Goal: Task Accomplishment & Management: Use online tool/utility

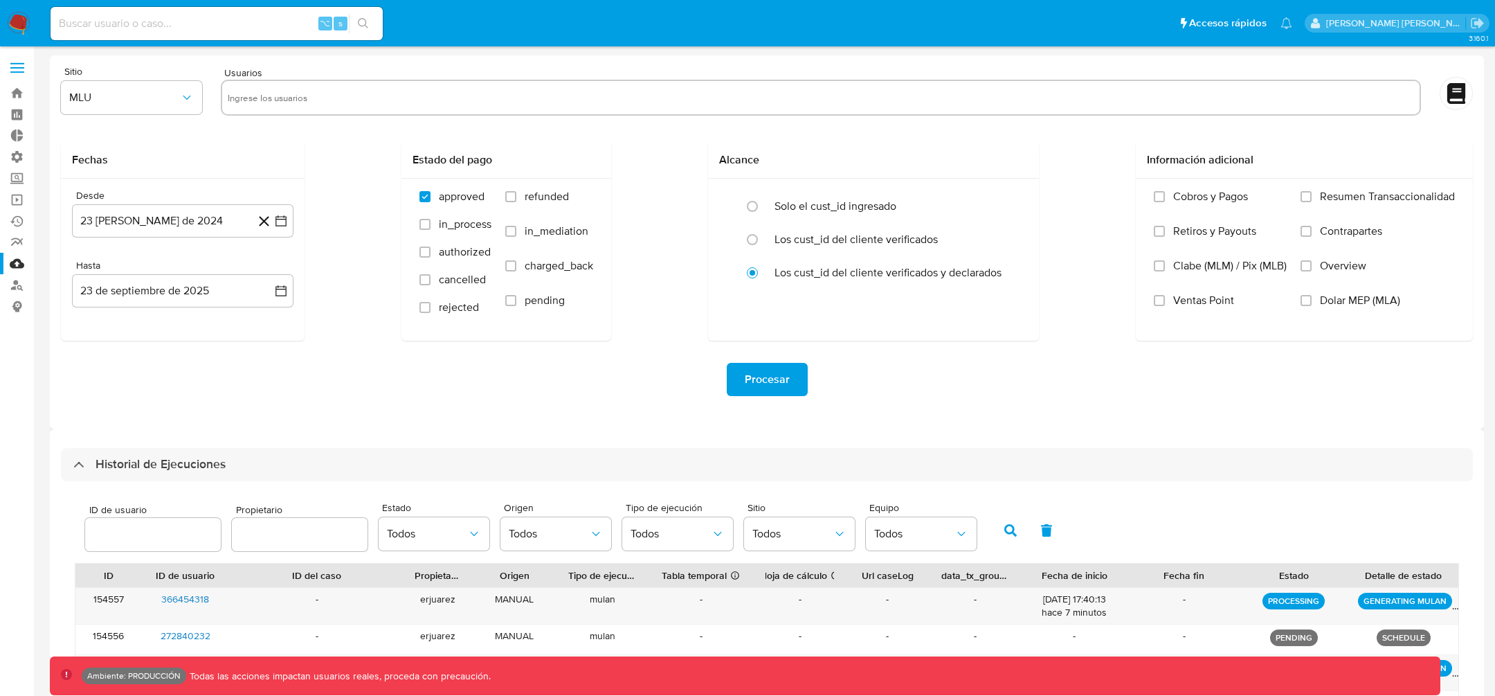
select select "10"
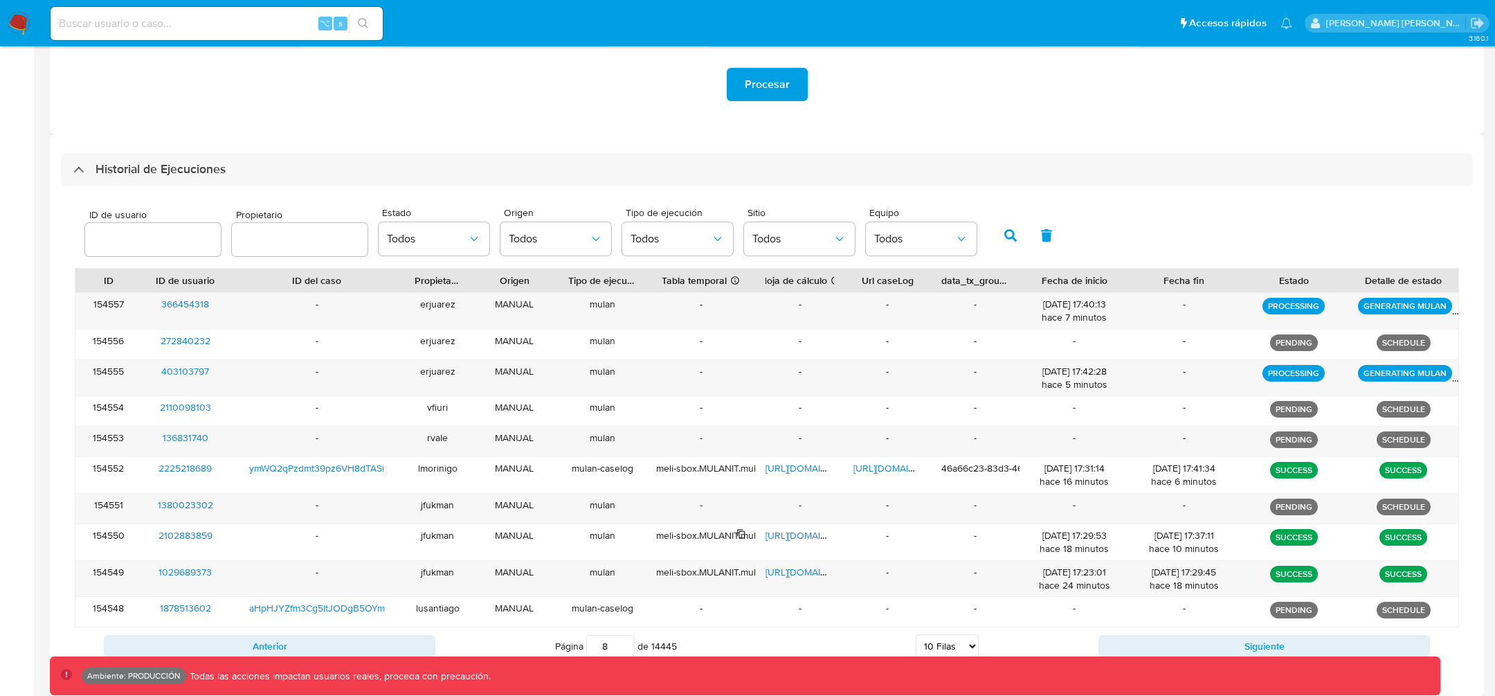
scroll to position [352, 0]
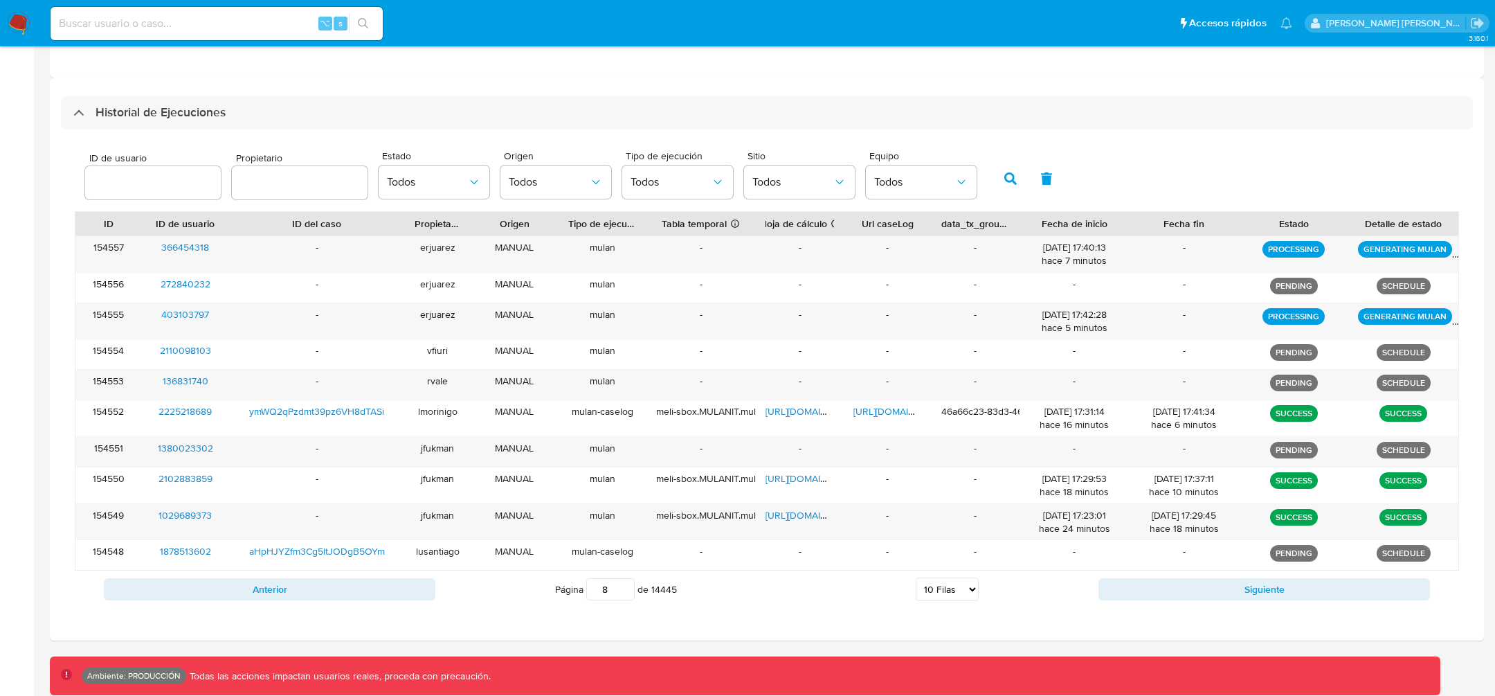
drag, startPoint x: 611, startPoint y: 578, endPoint x: 603, endPoint y: 578, distance: 8.3
click at [603, 578] on input "8" at bounding box center [610, 589] width 48 height 22
type input "1"
click at [999, 170] on button "button" at bounding box center [1010, 178] width 36 height 33
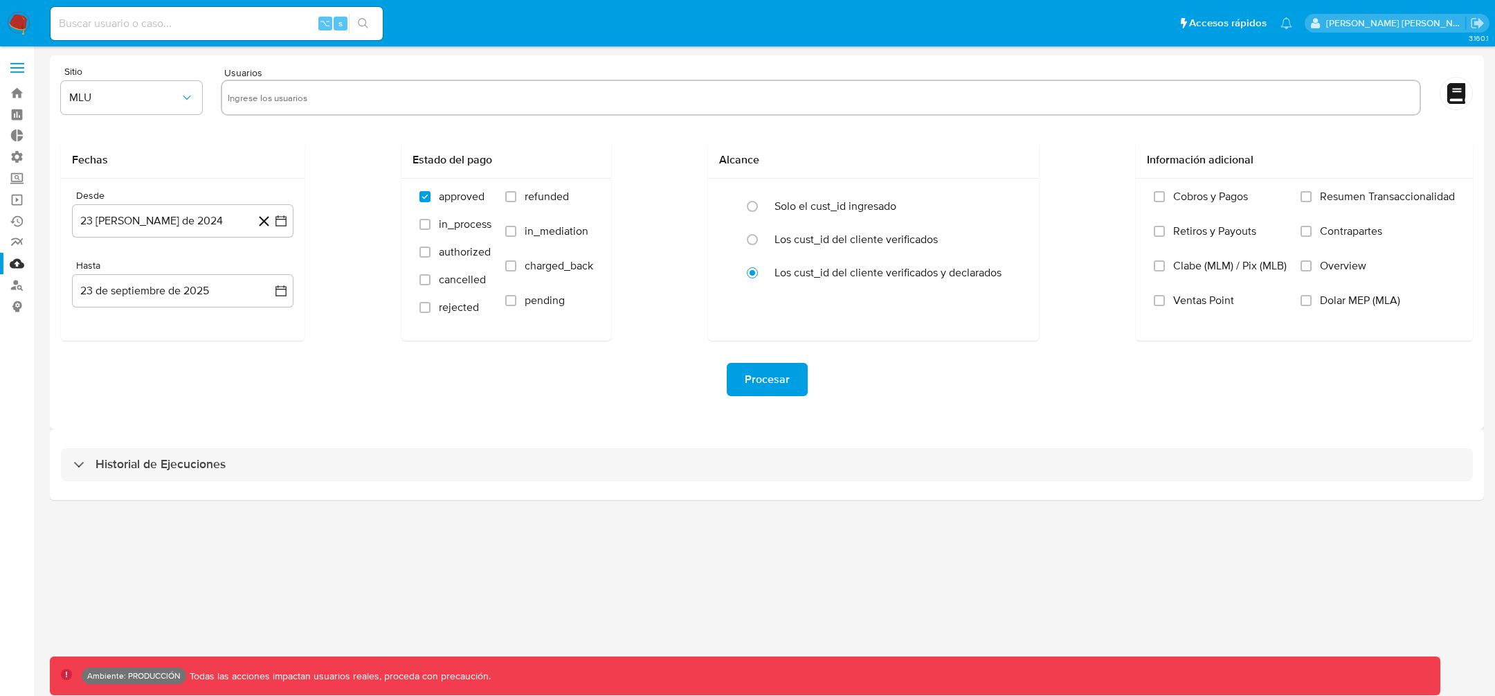
click at [743, 380] on button "Procesar" at bounding box center [767, 379] width 81 height 33
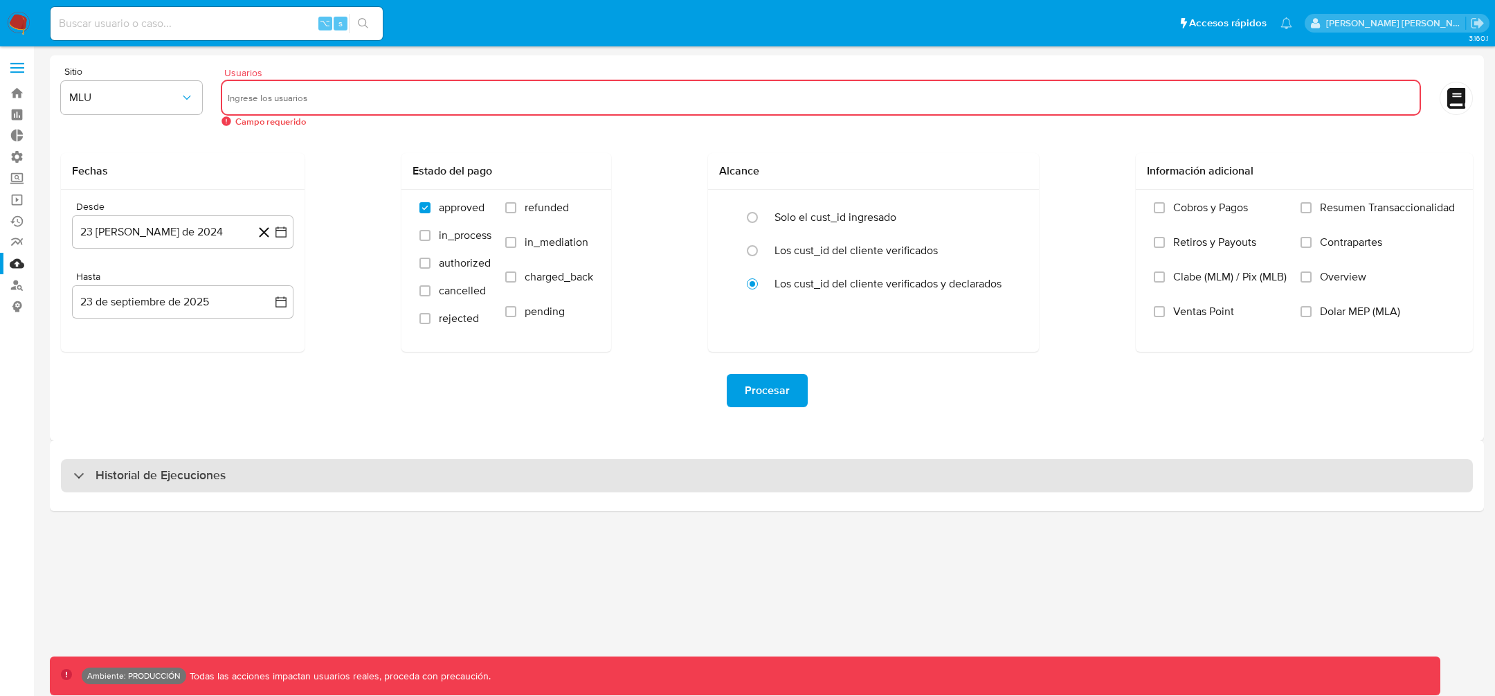
click at [203, 475] on h3 "Historial de Ejecuciones" at bounding box center [161, 475] width 130 height 17
select select "10"
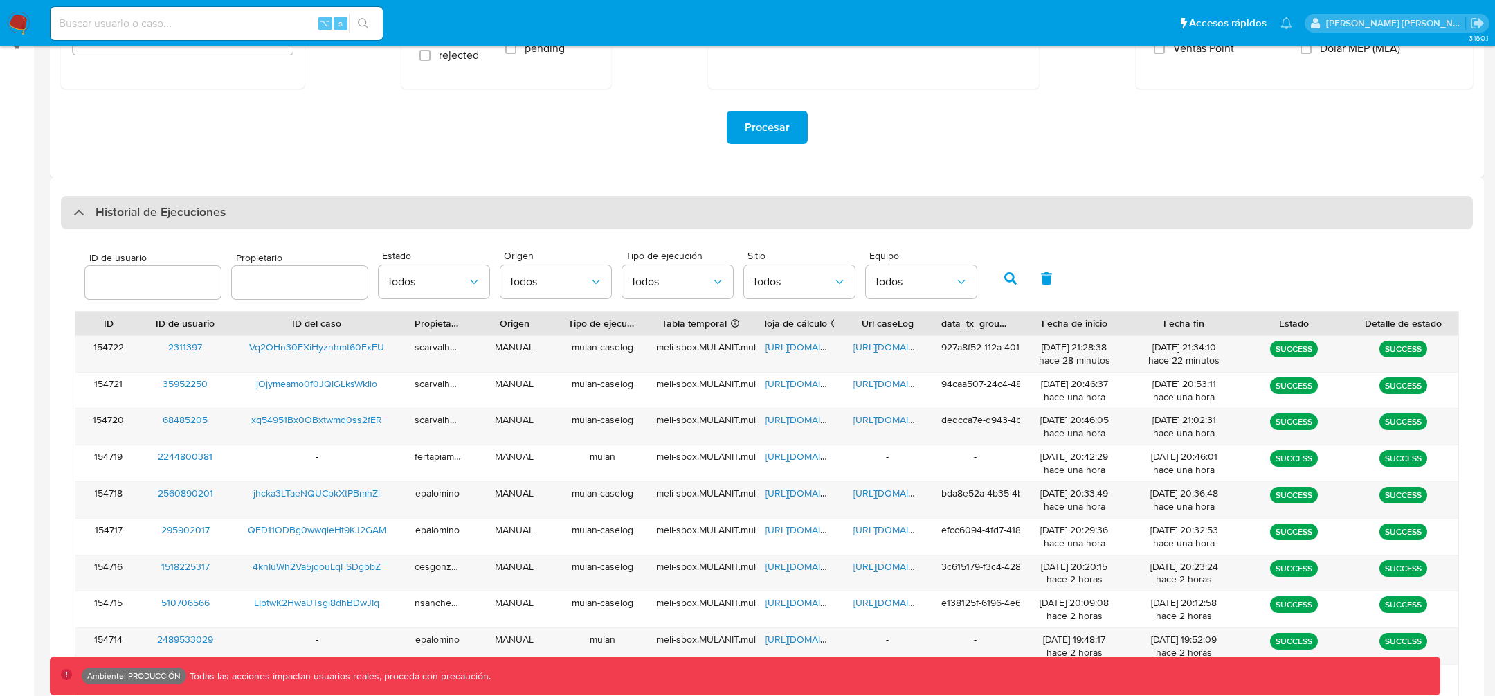
scroll to position [394, 0]
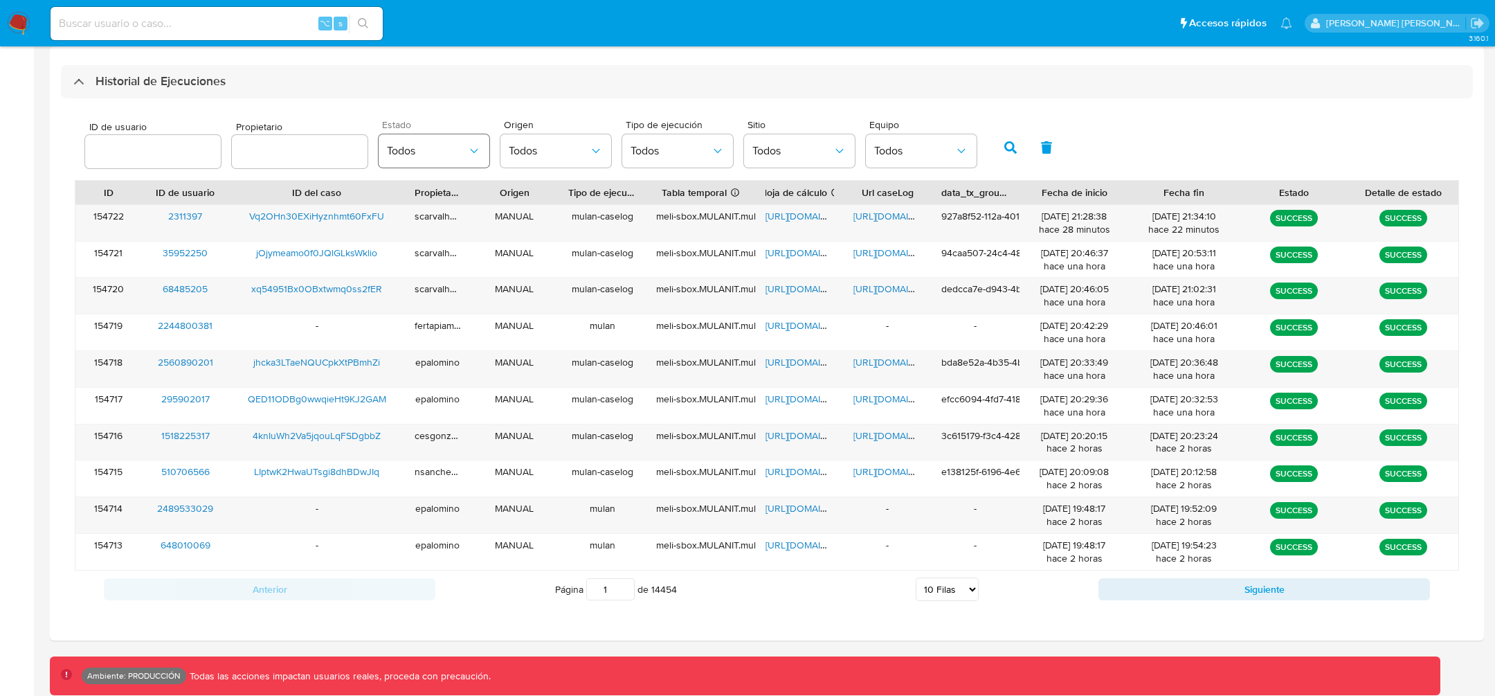
click at [435, 139] on button "Todos" at bounding box center [434, 150] width 111 height 33
click at [424, 260] on span "PENDING" at bounding box center [410, 255] width 46 height 14
click at [1004, 145] on icon "button" at bounding box center [1010, 147] width 12 height 12
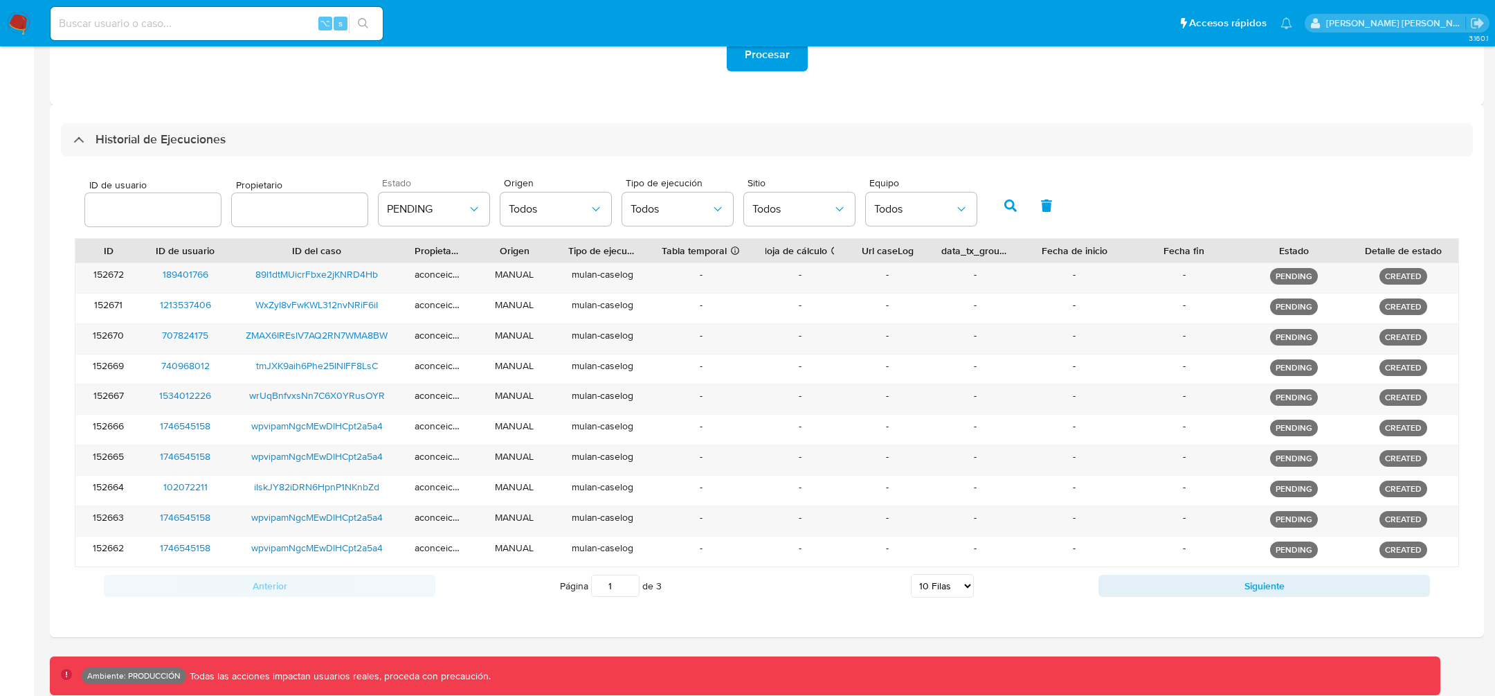
scroll to position [330, 0]
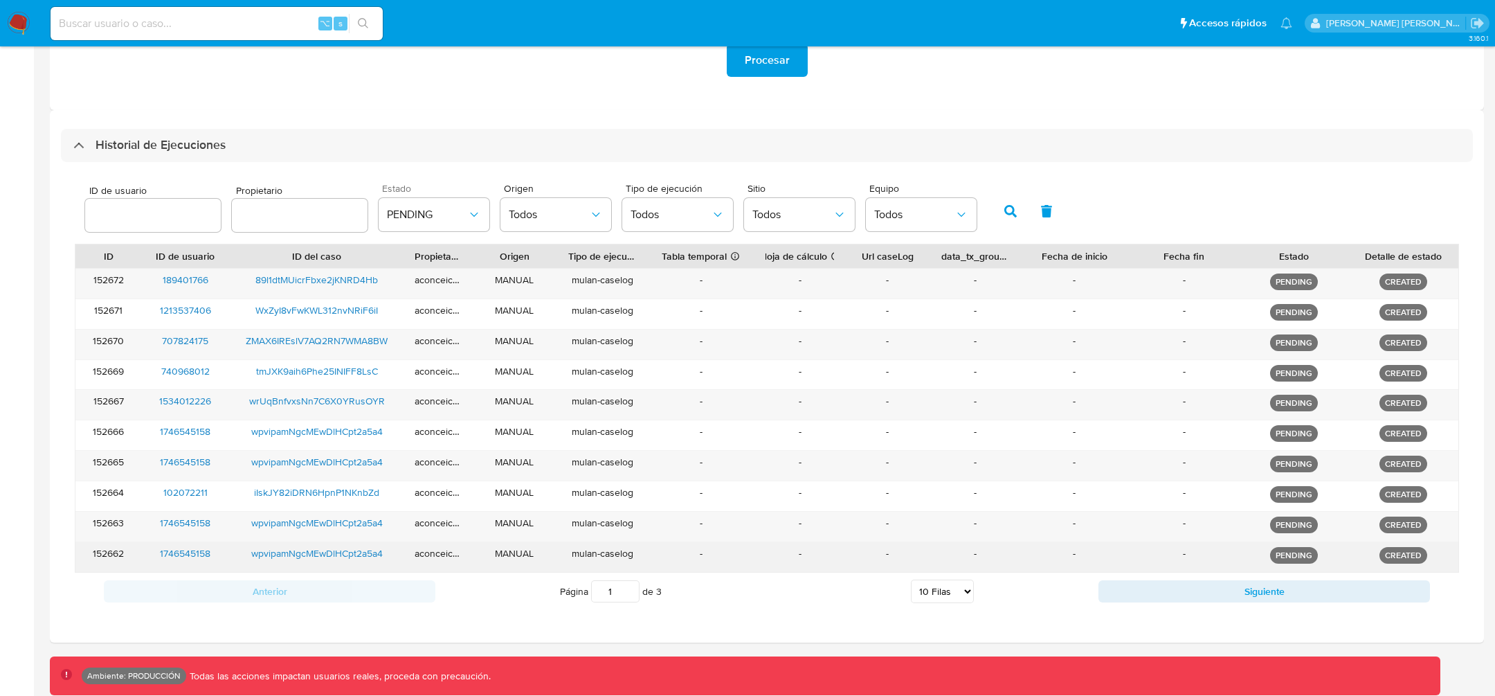
click at [1212, 563] on div "-" at bounding box center [1184, 557] width 110 height 30
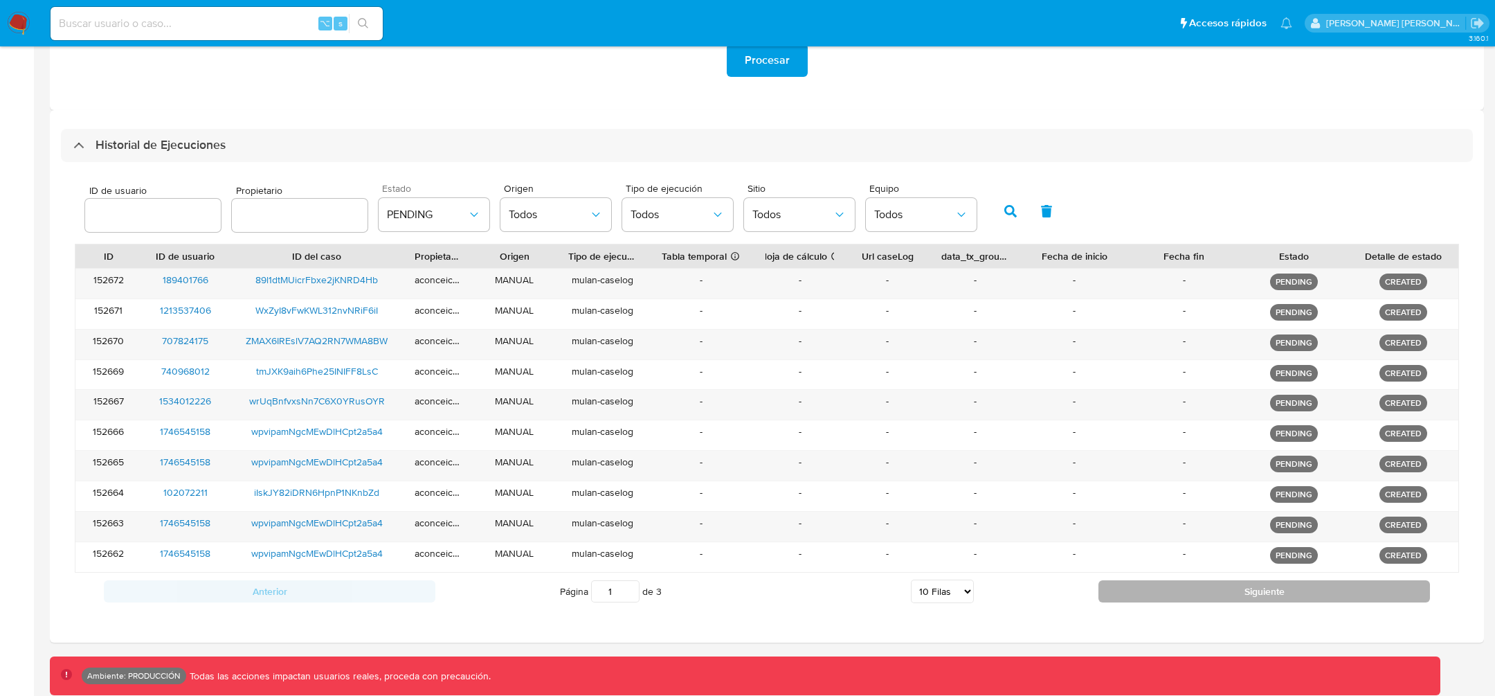
click at [1208, 580] on button "Siguiente" at bounding box center [1264, 591] width 332 height 22
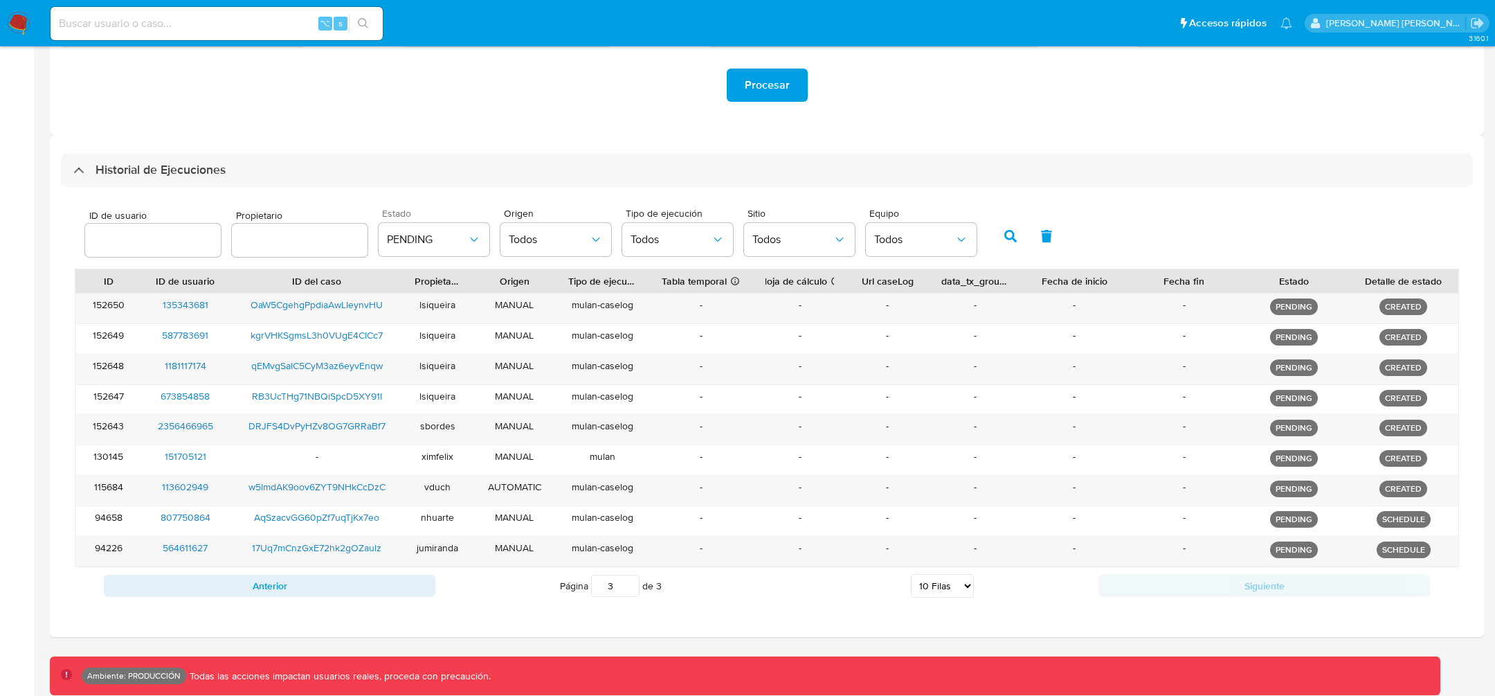
scroll to position [300, 0]
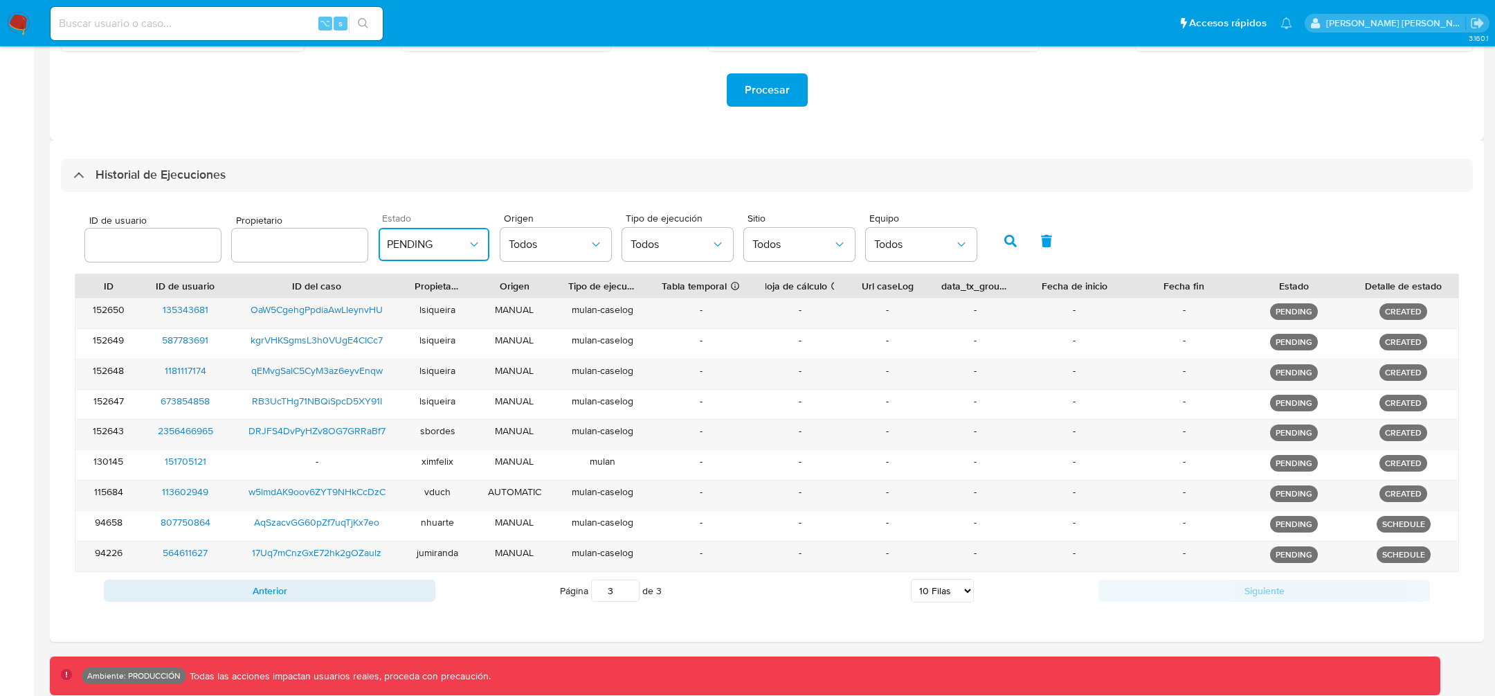
click at [428, 248] on span "PENDING" at bounding box center [427, 244] width 80 height 14
click at [426, 285] on div "Todos" at bounding box center [427, 281] width 80 height 33
click at [1004, 241] on icon "button" at bounding box center [1010, 241] width 12 height 12
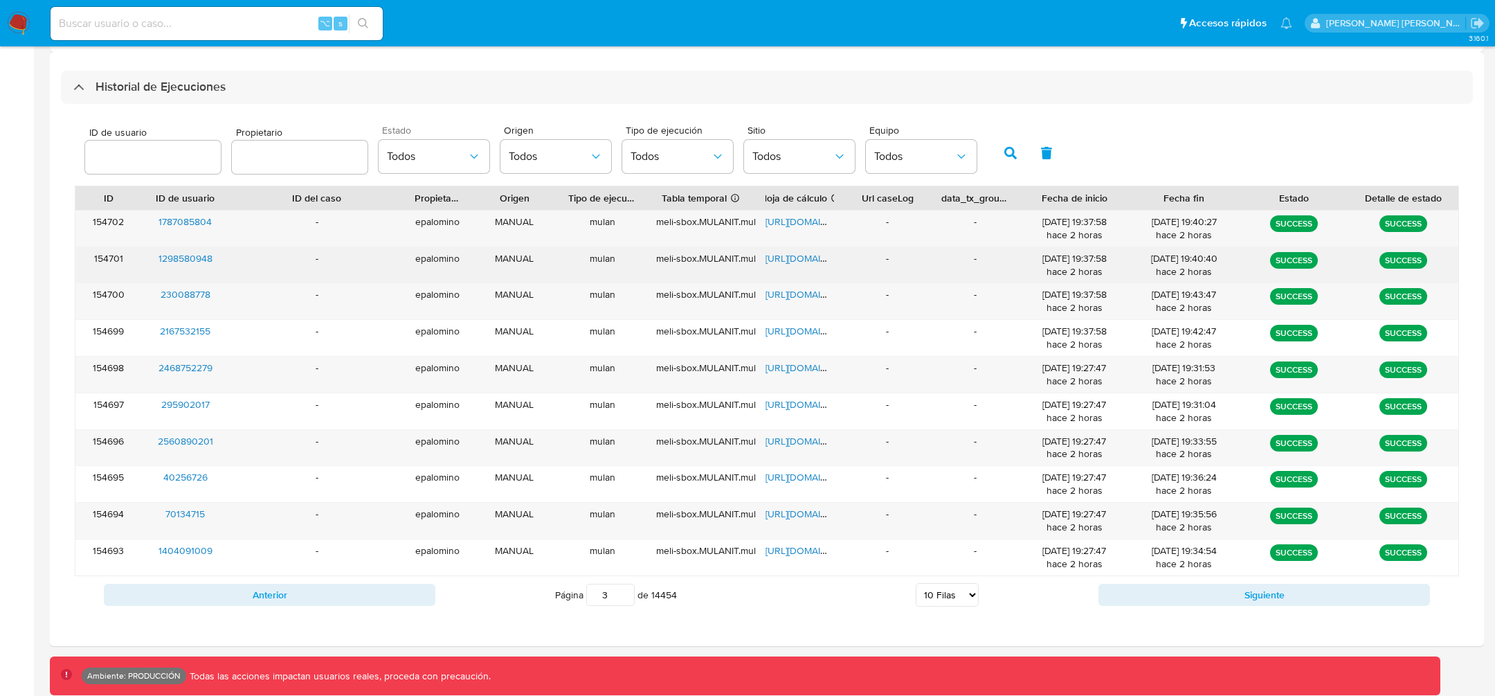
scroll to position [394, 0]
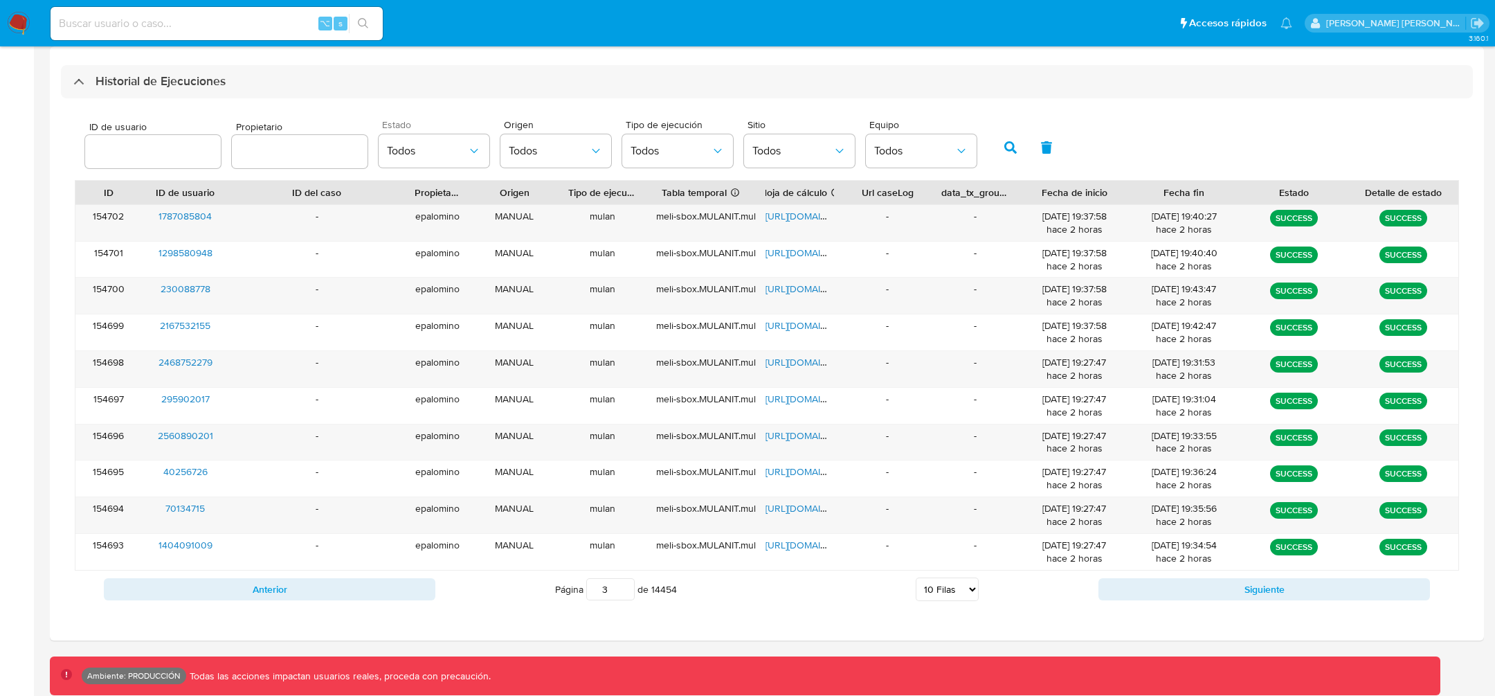
click at [1192, 574] on div "Anterior Página 3 de 14454 5 Filas 10 Filas 20 Filas 25 Filas 50 Filas 100 Fila…" at bounding box center [767, 588] width 1384 height 37
click at [1190, 581] on button "Siguiente" at bounding box center [1264, 589] width 332 height 22
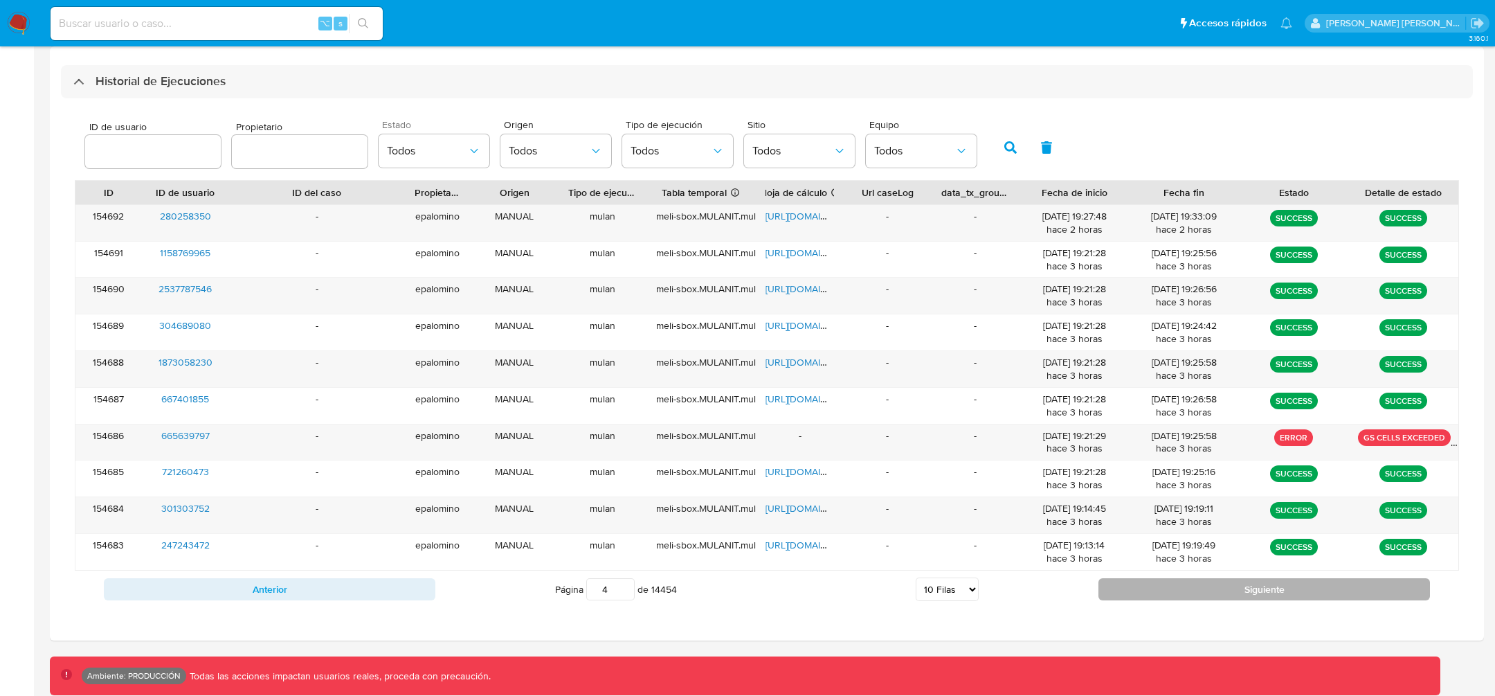
click at [1190, 581] on button "Siguiente" at bounding box center [1264, 589] width 332 height 22
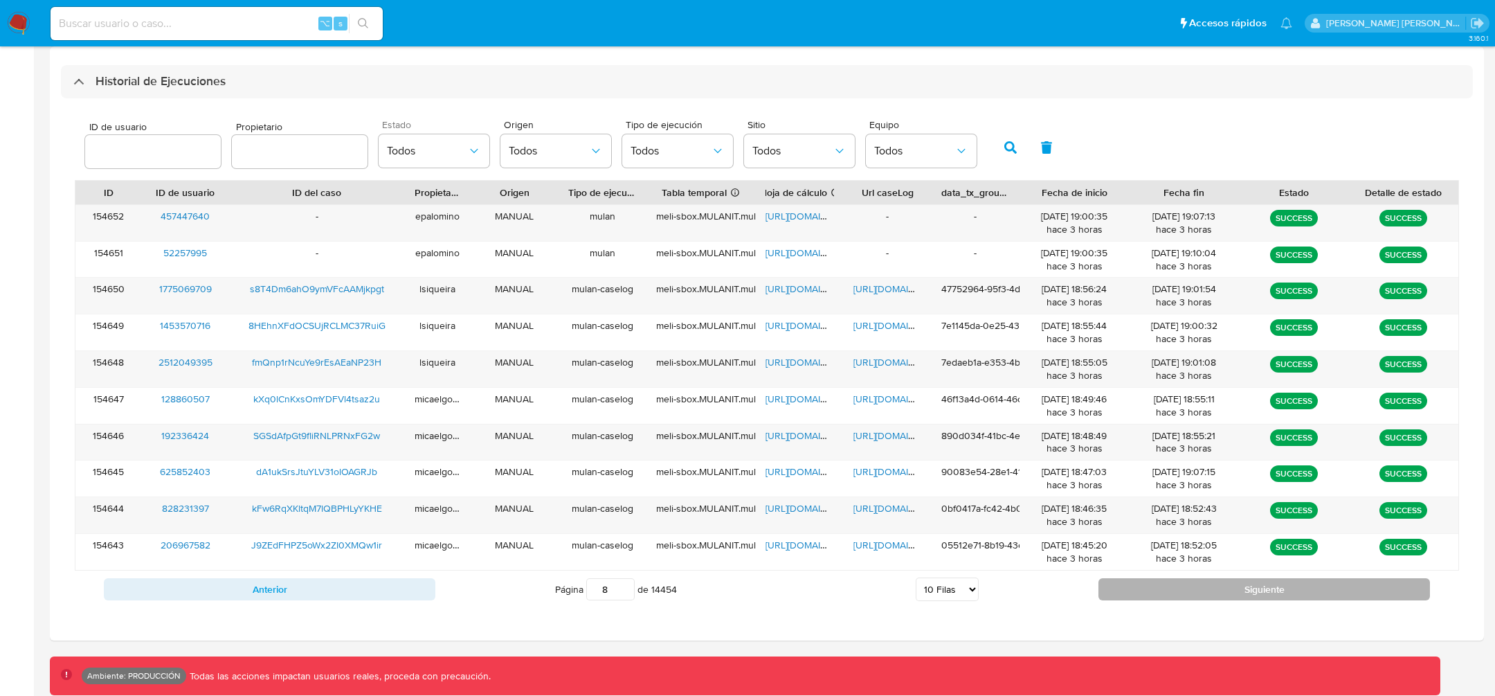
click at [1189, 581] on button "Siguiente" at bounding box center [1264, 589] width 332 height 22
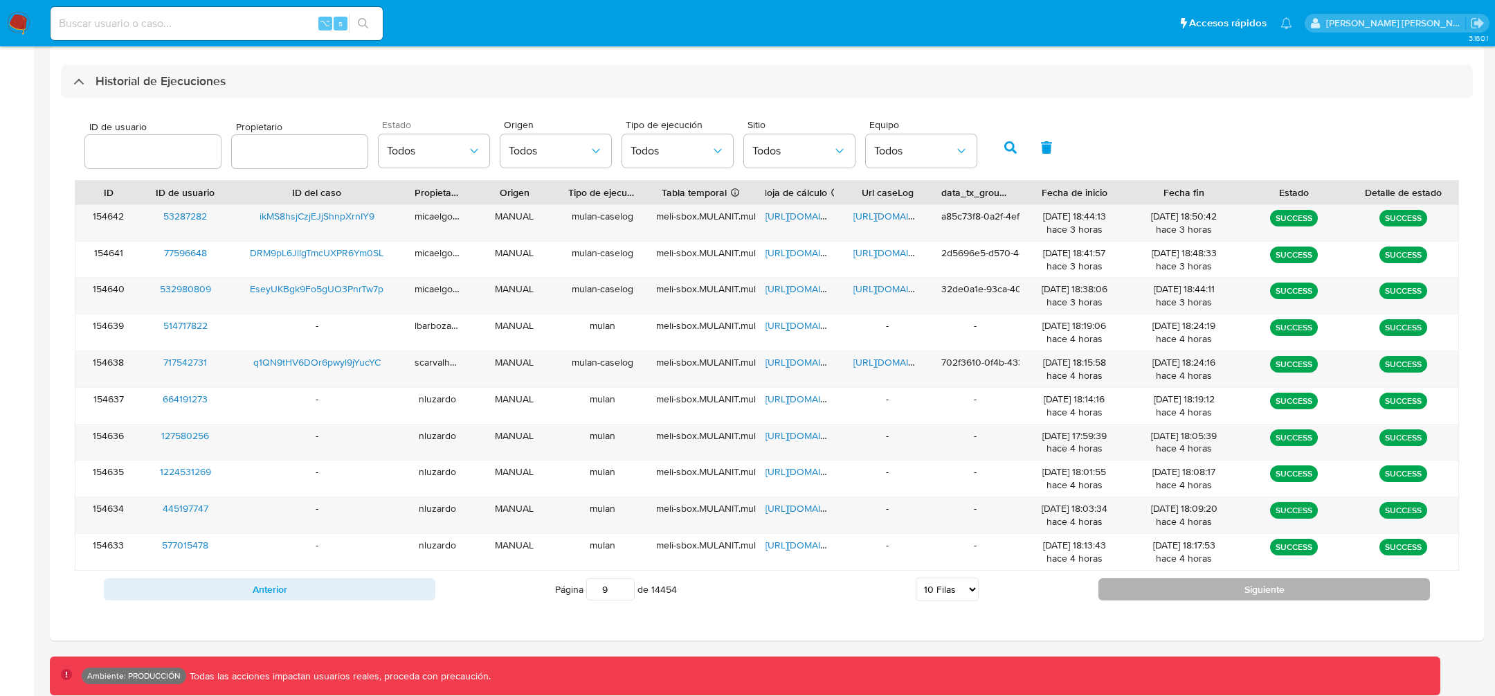
click at [1188, 581] on button "Siguiente" at bounding box center [1264, 589] width 332 height 22
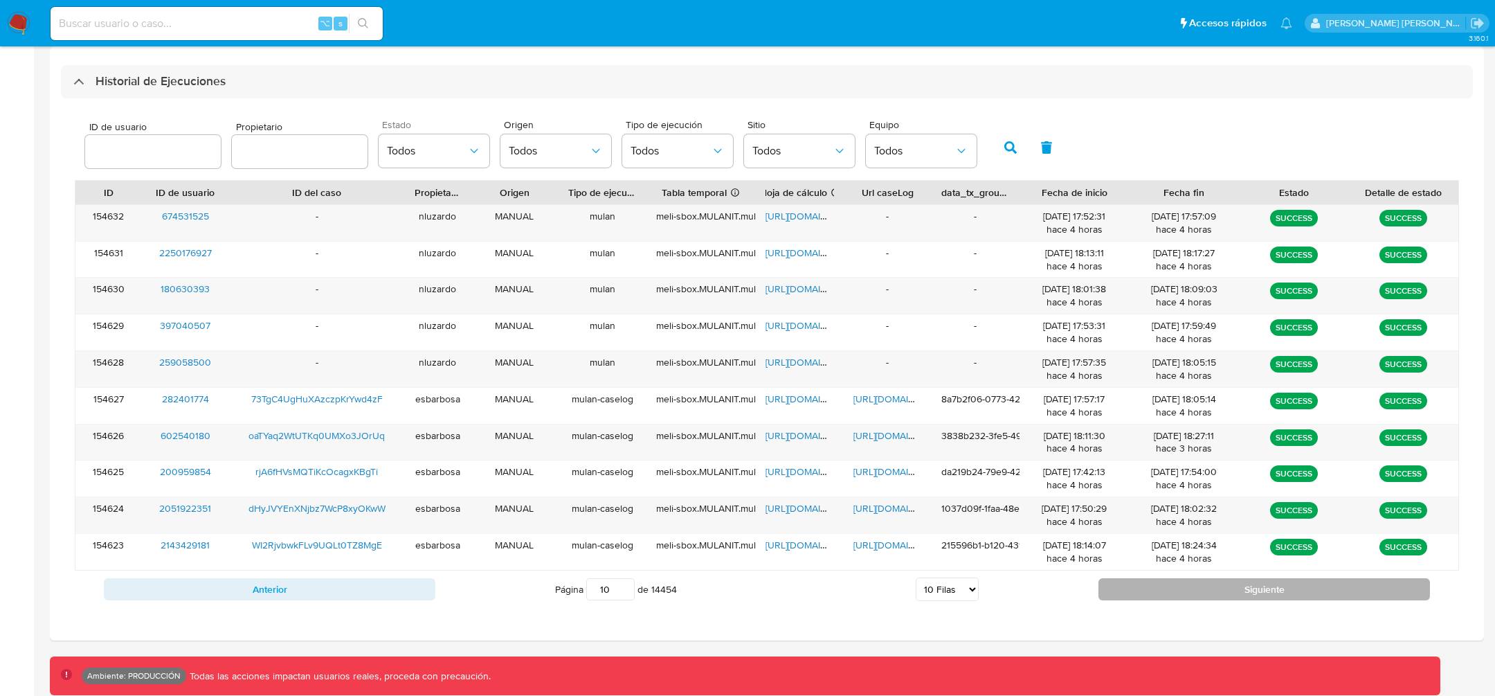
click at [1188, 581] on button "Siguiente" at bounding box center [1264, 589] width 332 height 22
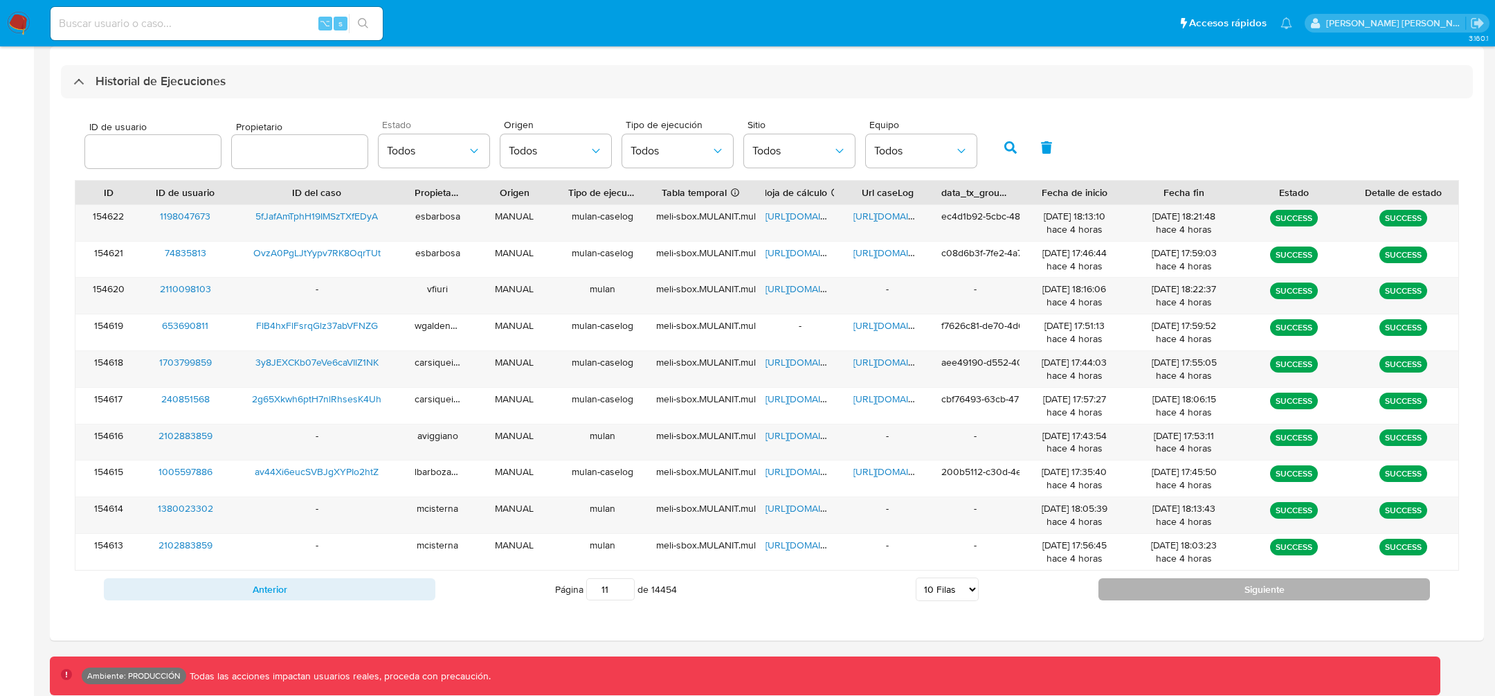
click at [1188, 581] on button "Siguiente" at bounding box center [1264, 589] width 332 height 22
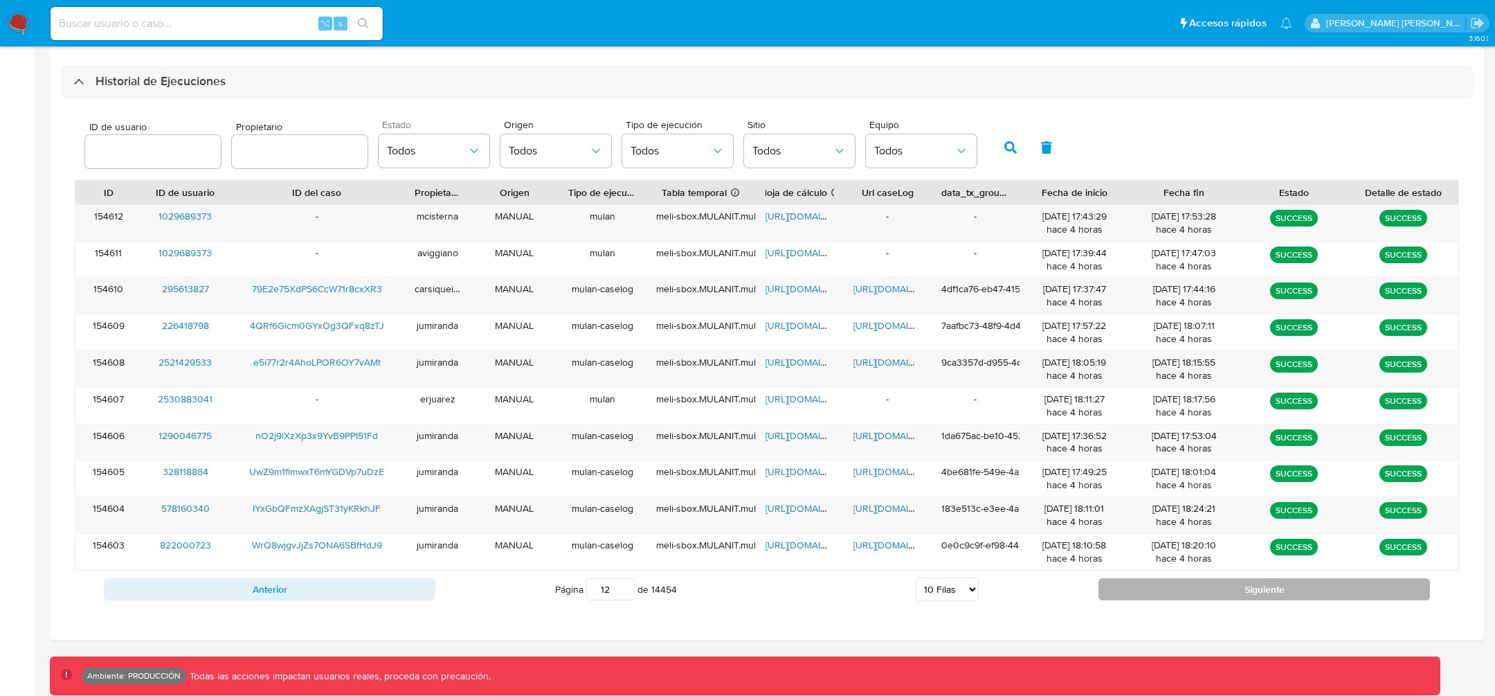
click at [1188, 581] on button "Siguiente" at bounding box center [1264, 589] width 332 height 22
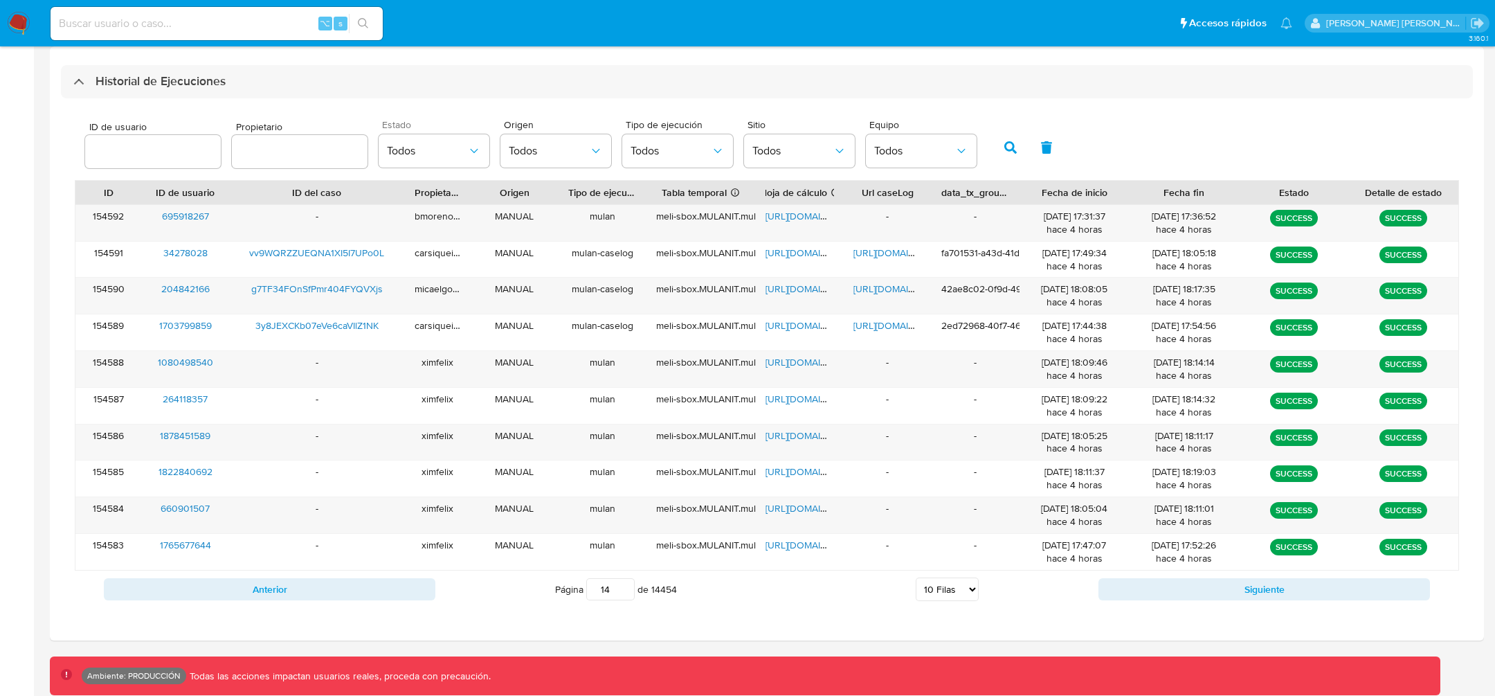
click at [1172, 570] on div "Anterior Página 14 de 14454 5 Filas 10 Filas 20 Filas 25 Filas 50 Filas 100 Fil…" at bounding box center [767, 588] width 1384 height 37
click at [1167, 580] on button "Siguiente" at bounding box center [1264, 589] width 332 height 22
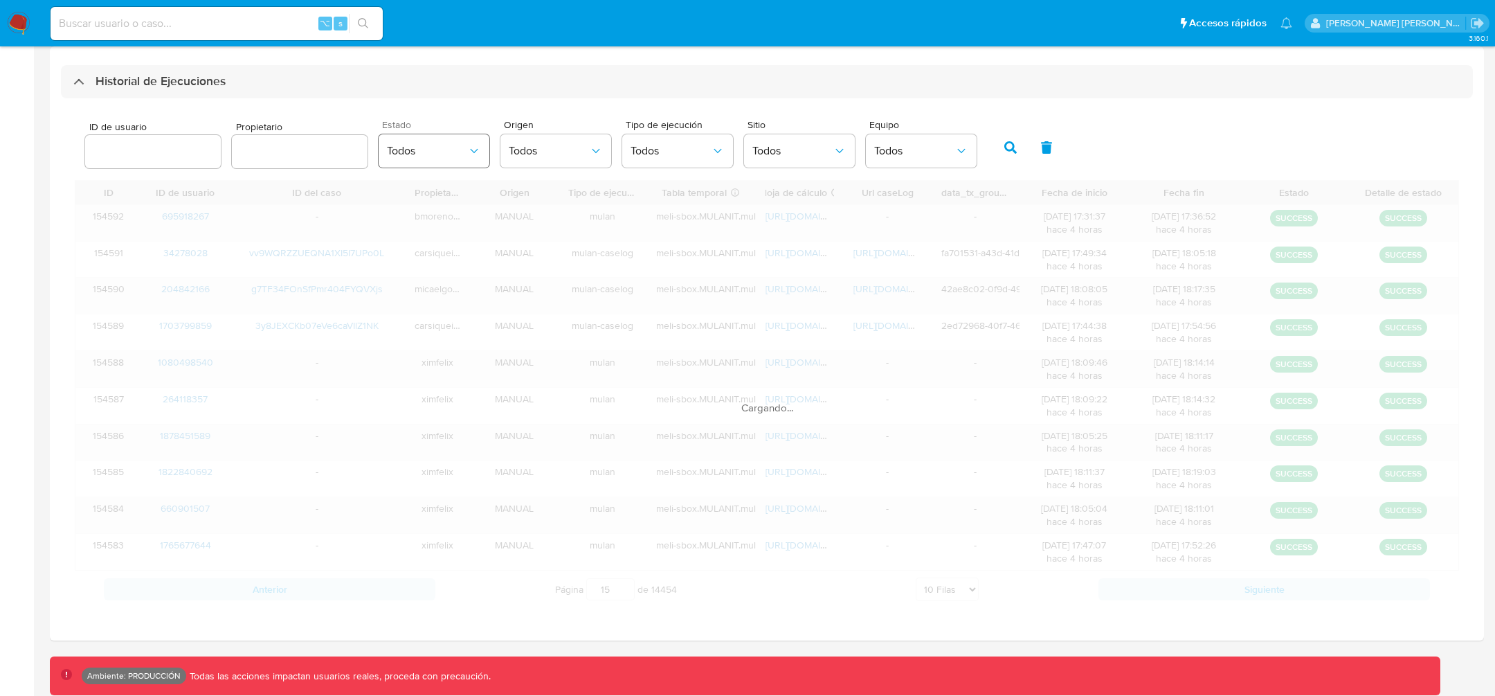
click at [401, 138] on button "Todos" at bounding box center [434, 150] width 111 height 33
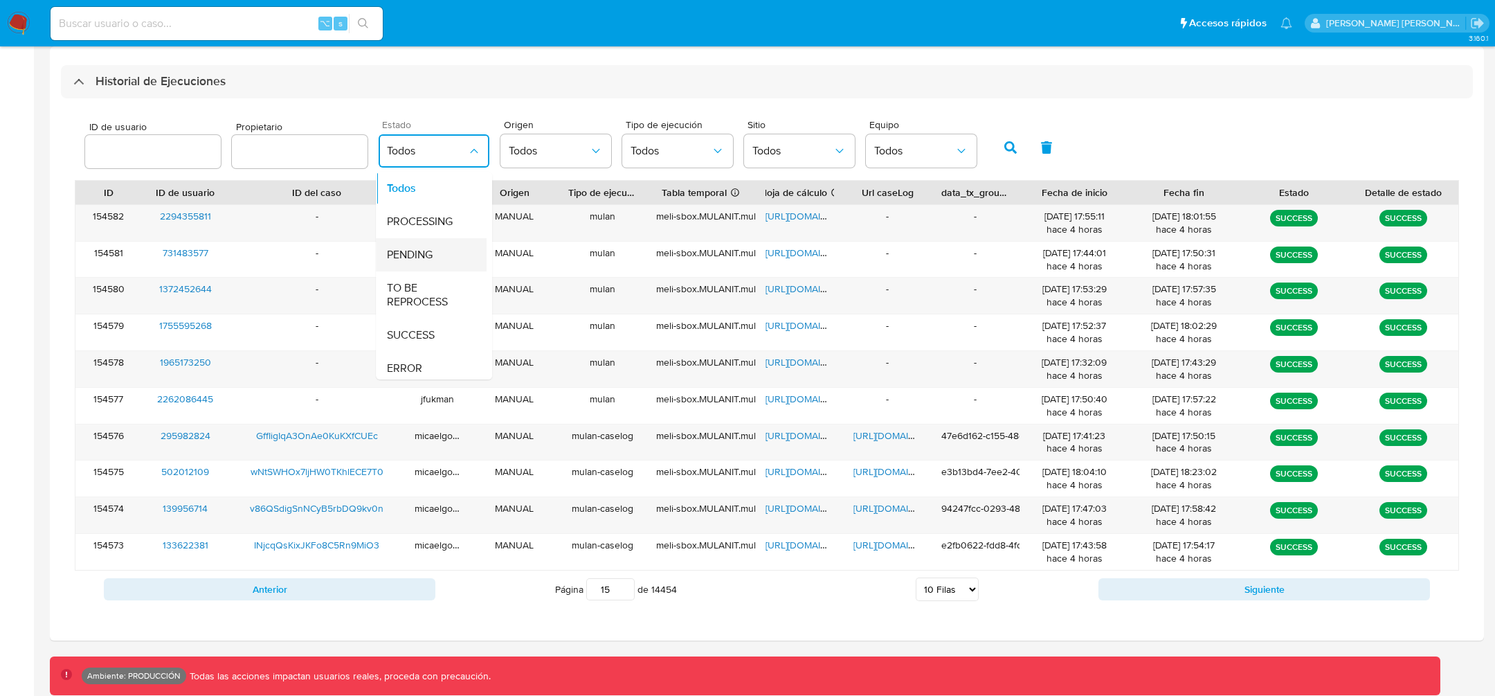
click at [415, 242] on div "PENDING" at bounding box center [427, 254] width 80 height 33
click at [997, 140] on button "button" at bounding box center [1010, 147] width 36 height 33
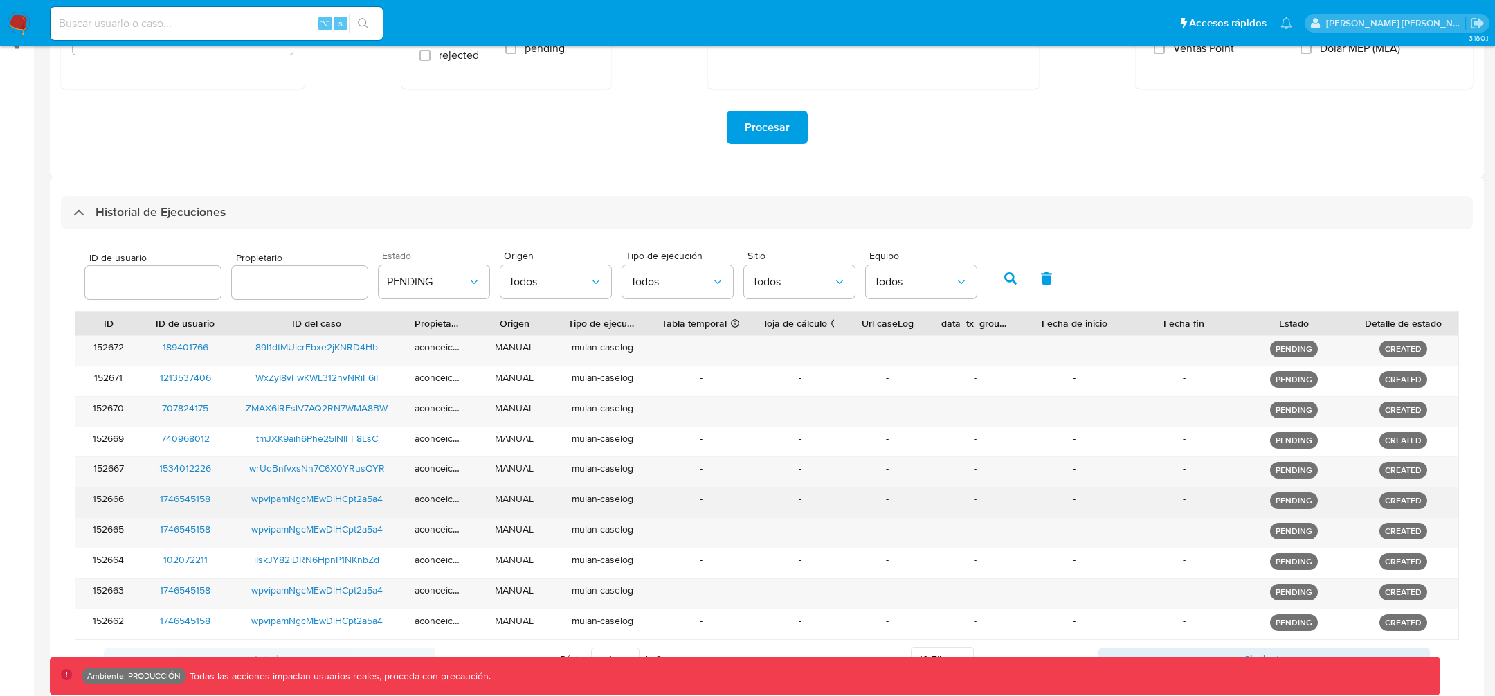
scroll to position [330, 0]
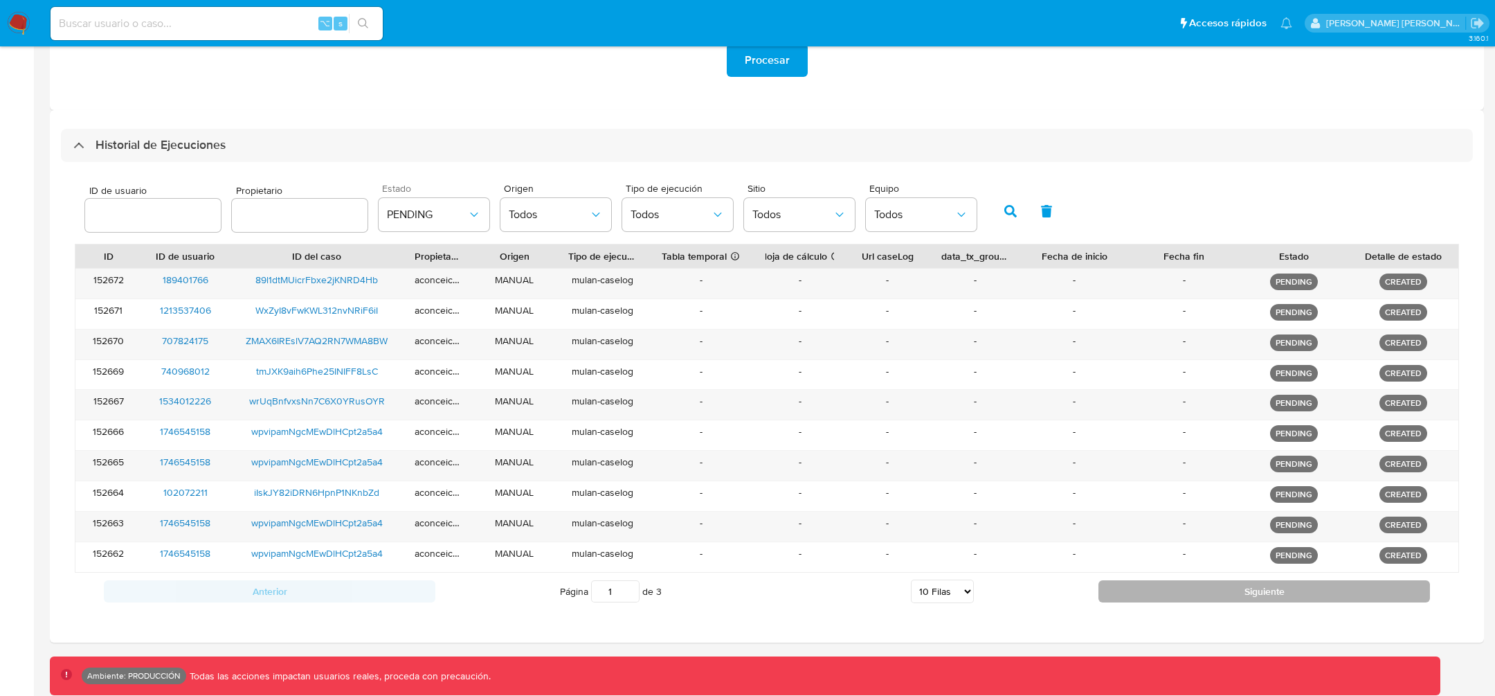
click at [1149, 589] on button "Siguiente" at bounding box center [1264, 591] width 332 height 22
type input "3"
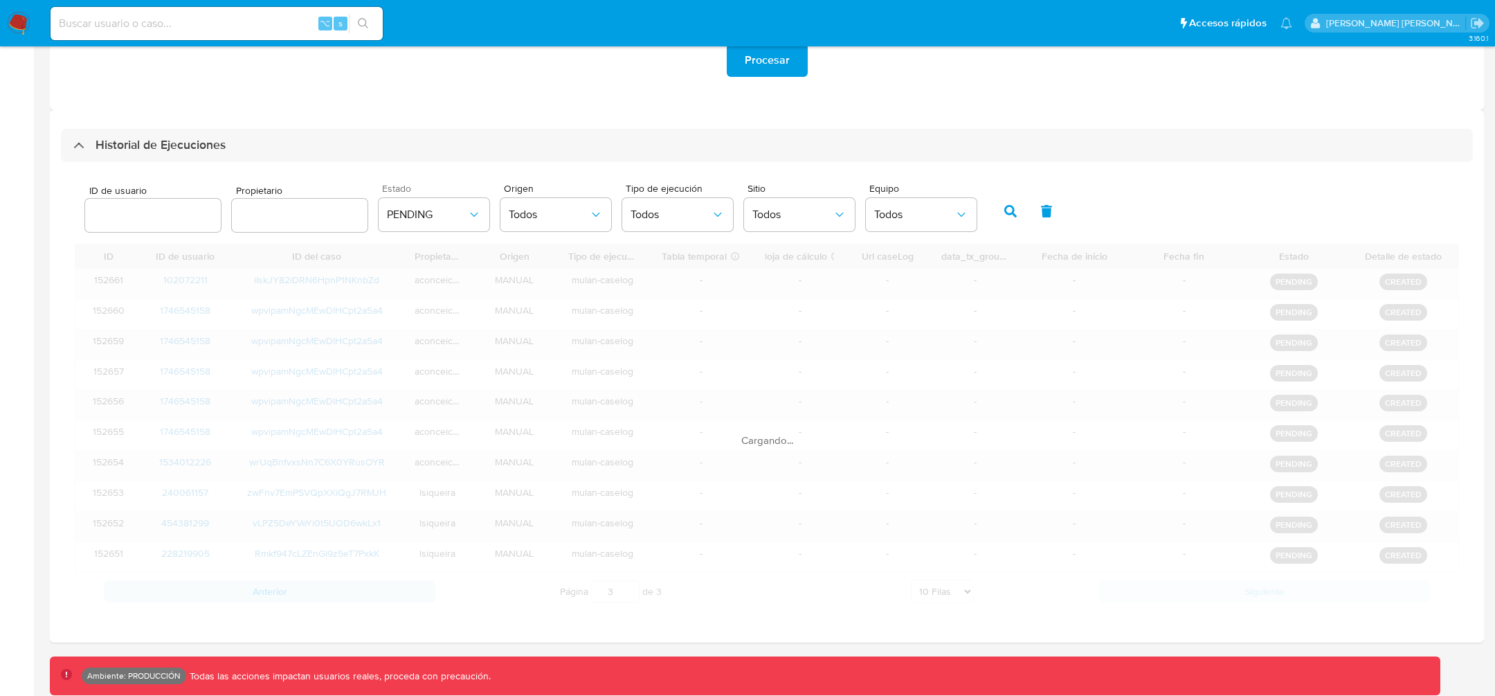
scroll to position [300, 0]
